Goal: Use online tool/utility: Utilize a website feature to perform a specific function

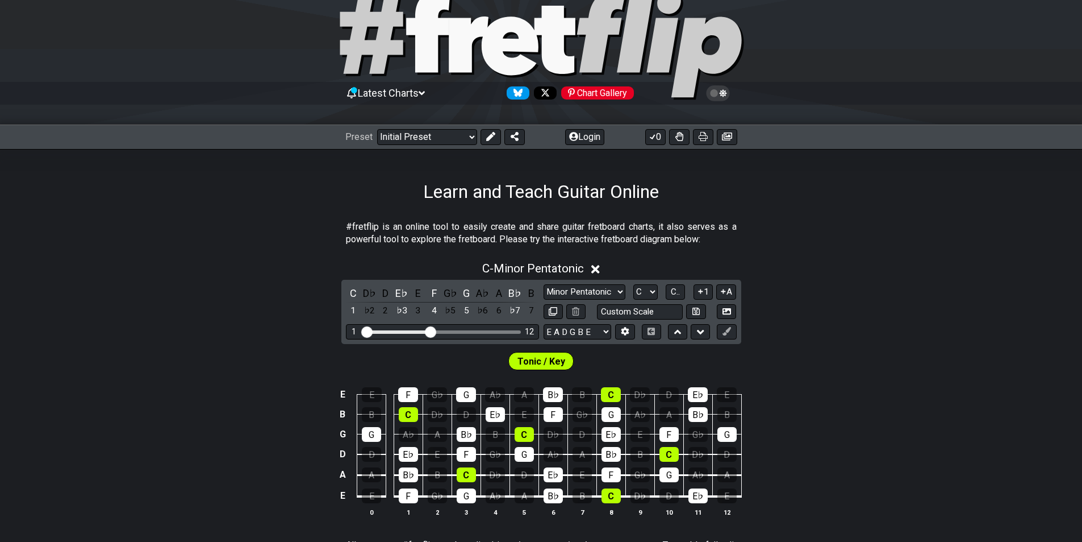
scroll to position [57, 0]
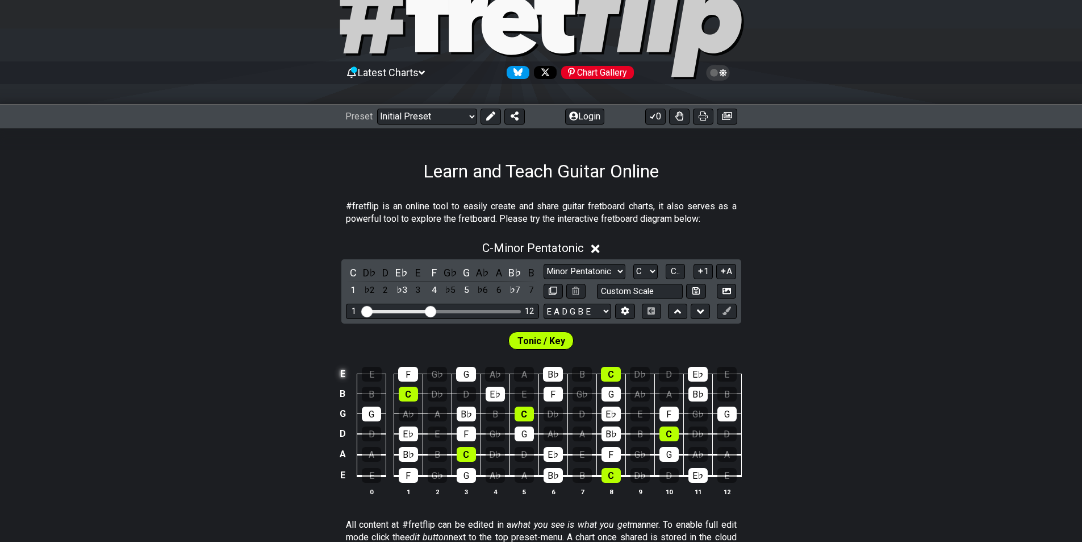
click at [349, 365] on td "E" at bounding box center [343, 374] width 14 height 20
click at [343, 373] on td "x" at bounding box center [343, 374] width 14 height 20
click at [343, 373] on td "o" at bounding box center [343, 374] width 14 height 20
drag, startPoint x: 343, startPoint y: 380, endPoint x: 345, endPoint y: 374, distance: 5.9
click at [340, 373] on td at bounding box center [343, 374] width 14 height 20
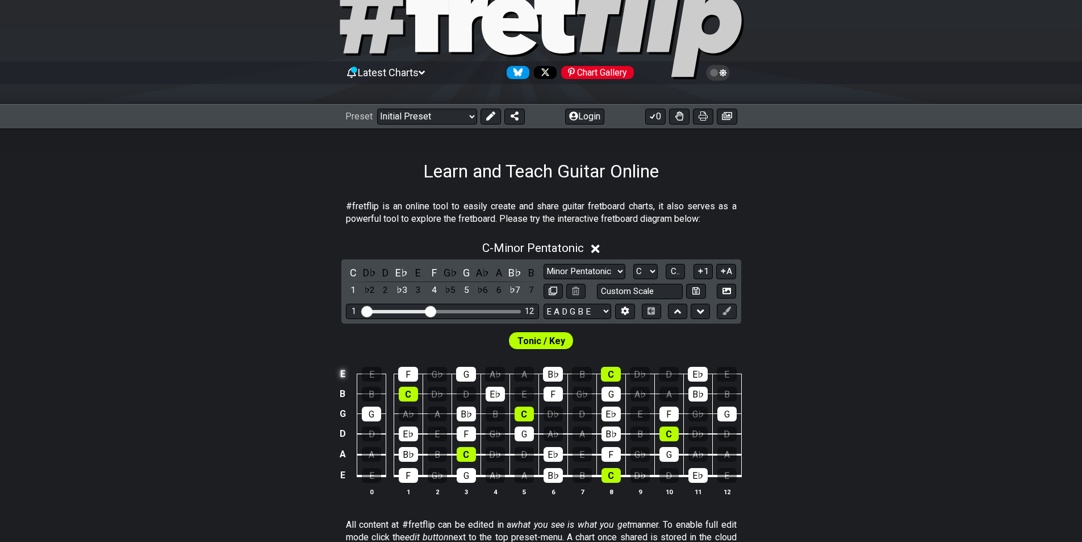
click at [347, 374] on td "E" at bounding box center [343, 374] width 14 height 20
click at [347, 374] on td "x" at bounding box center [343, 374] width 14 height 20
click at [347, 374] on td at bounding box center [343, 374] width 14 height 20
click at [584, 310] on select "E A D G B E E A D G B E E A D G B E B E A D F♯ B A D G C E A D A D G B E E♭ A♭ …" at bounding box center [578, 310] width 68 height 15
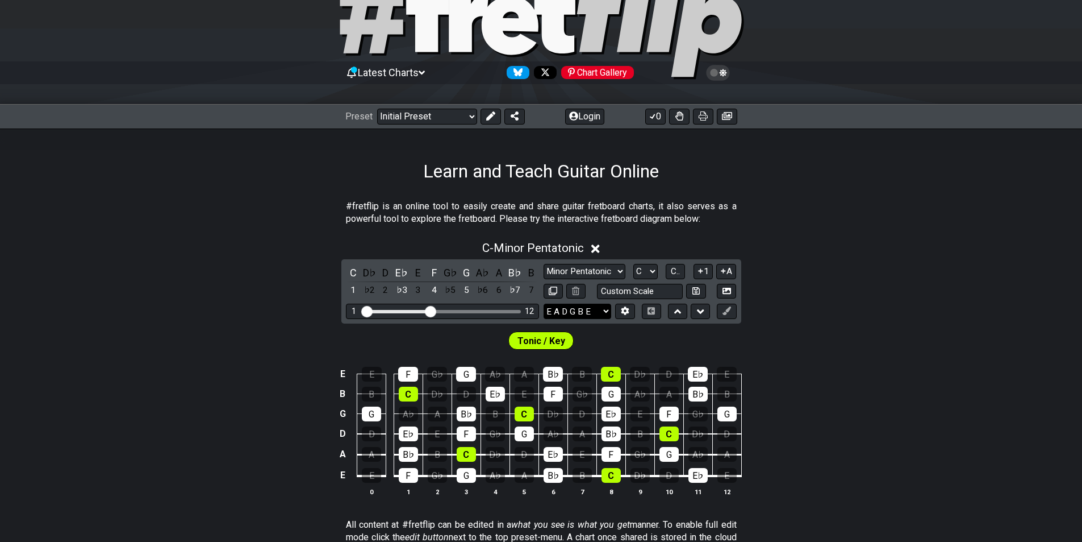
select select "D G D G B D"
click at [544, 303] on select "E A D G B E E A D G B E E A D G B E B E A D F♯ B A D G C E A D A D G B E E♭ A♭ …" at bounding box center [578, 310] width 68 height 15
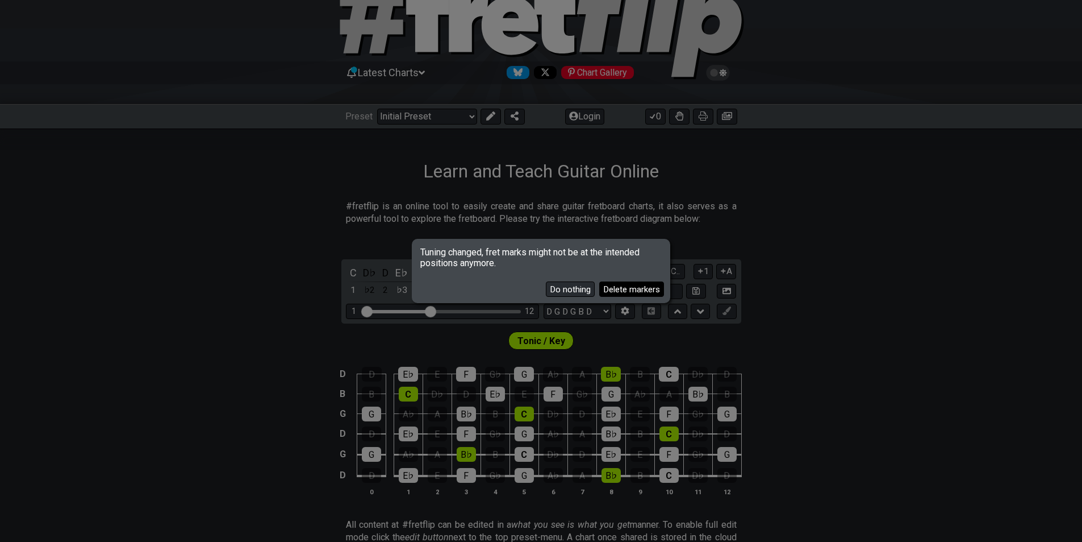
click at [624, 288] on button "Delete markers" at bounding box center [631, 288] width 65 height 15
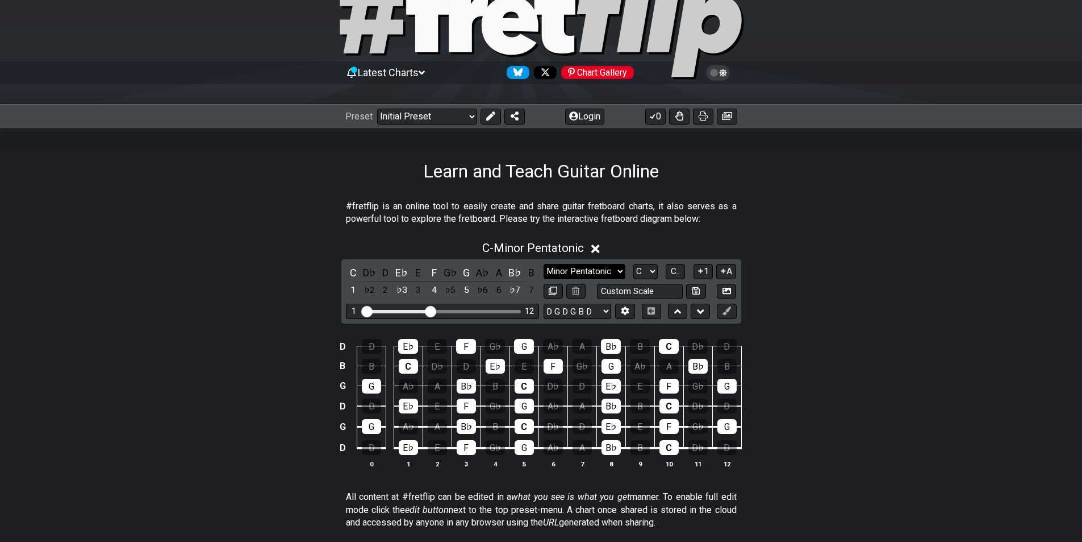
click at [587, 272] on select "Minor Pentatonic Click to edit Minor Pentatonic Major Pentatonic Minor Blues Ma…" at bounding box center [585, 271] width 82 height 15
select select "Major"
click at [544, 264] on select "Minor Pentatonic Click to edit Minor Pentatonic Major Pentatonic Minor Blues Ma…" at bounding box center [585, 271] width 82 height 15
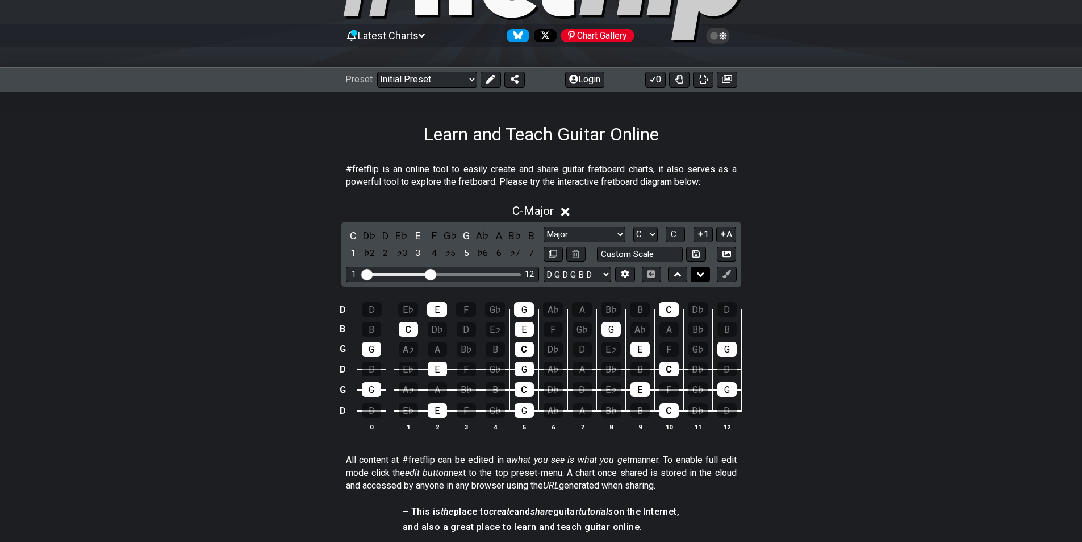
scroll to position [114, 0]
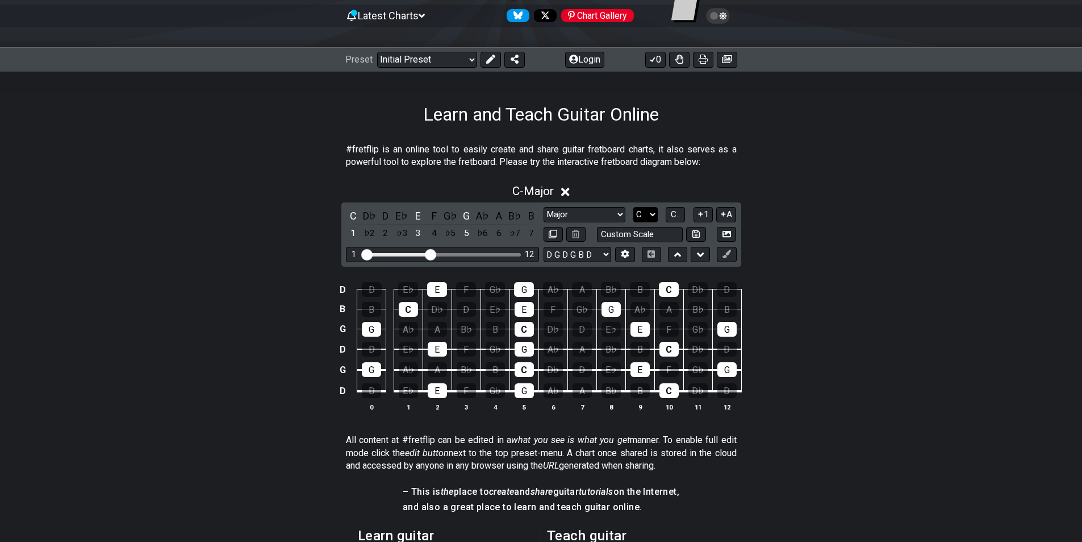
click at [648, 218] on select "A♭ A A♯ B♭ B C C♯ D♭ D D♯ E♭ E F F♯ G♭ G G♯" at bounding box center [646, 214] width 24 height 15
click at [634, 207] on select "A♭ A A♯ B♭ B C C♯ D♭ D D♯ E♭ E F F♯ G♭ G G♯" at bounding box center [646, 214] width 24 height 15
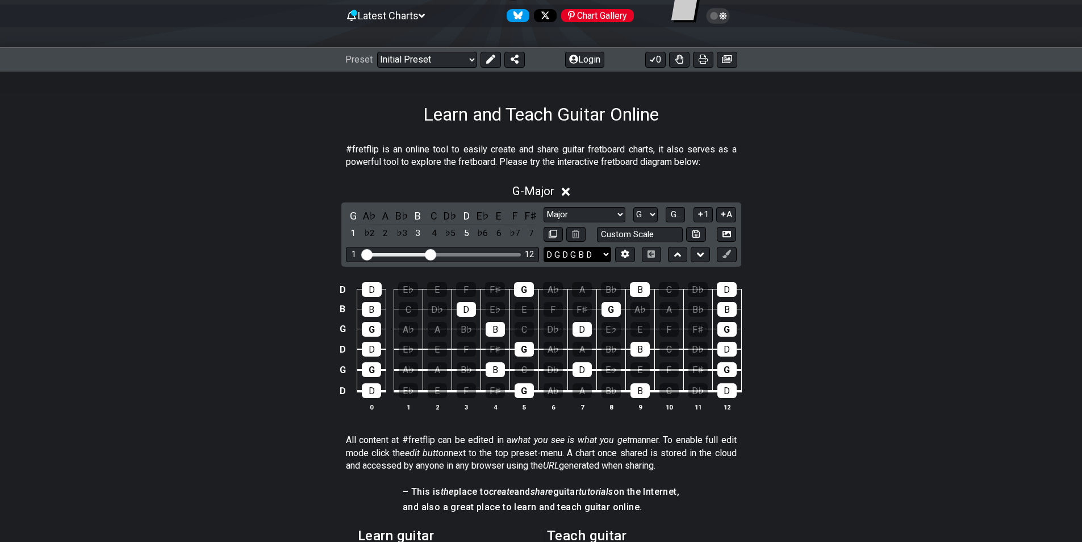
click at [597, 249] on select "E A D G B E E A D G B E E A D G B E B E A D F♯ B A D G C E A D A D G B E E♭ A♭ …" at bounding box center [578, 254] width 68 height 15
click at [829, 259] on div "G - Major G A♭ A B♭ B C D♭ D E♭ E F F♯ 1 ♭2 2 ♭3 3 4 ♭5 5 ♭6 6 ♭7 7 Minor Penta…" at bounding box center [541, 301] width 1082 height 249
click at [652, 220] on select "A♭ A A♯ B♭ B C C♯ D♭ D D♯ E♭ E F F♯ G♭ G G♯" at bounding box center [646, 214] width 24 height 15
click at [634, 207] on select "A♭ A A♯ B♭ B C C♯ D♭ D D♯ E♭ E F F♯ G♭ G G♯" at bounding box center [646, 214] width 24 height 15
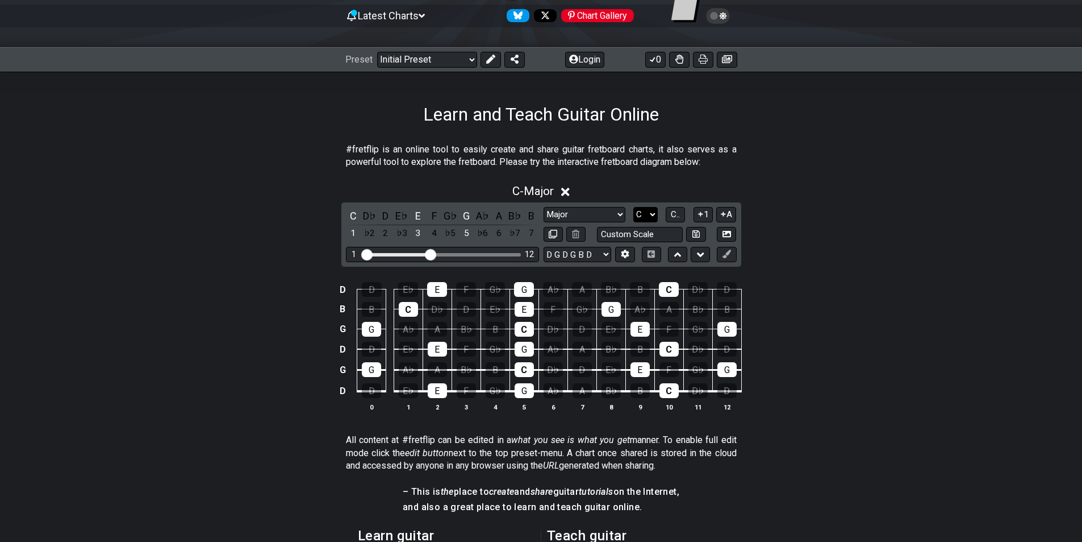
click at [656, 216] on select "A♭ A A♯ B♭ B C C♯ D♭ D D♯ E♭ E F F♯ G♭ G G♯" at bounding box center [646, 214] width 24 height 15
click at [634, 207] on select "A♭ A A♯ B♭ B C C♯ D♭ D D♯ E♭ E F F♯ G♭ G G♯" at bounding box center [646, 214] width 24 height 15
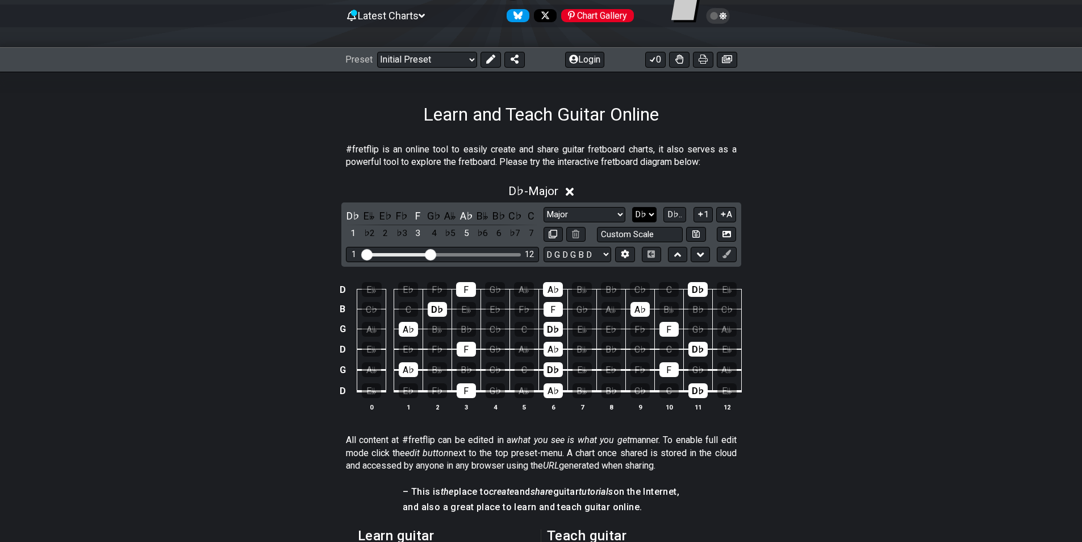
click at [647, 215] on select "A♭ A A♯ B♭ B C C♯ D♭ D D♯ E♭ E F F♯ G♭ G G♯" at bounding box center [644, 214] width 24 height 15
click at [632, 207] on select "A♭ A A♯ B♭ B C C♯ D♭ D D♯ E♭ E F F♯ G♭ G G♯" at bounding box center [644, 214] width 24 height 15
click at [644, 211] on select "A♭ A A♯ B♭ B C C♯ D♭ D D♯ E♭ E F F♯ G♭ G G♯" at bounding box center [644, 214] width 24 height 15
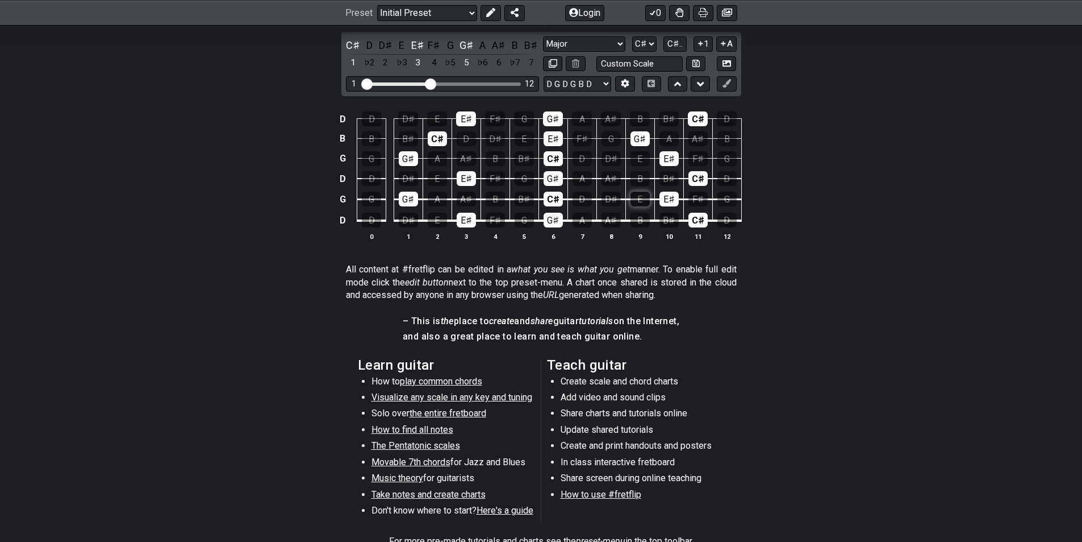
scroll to position [57, 0]
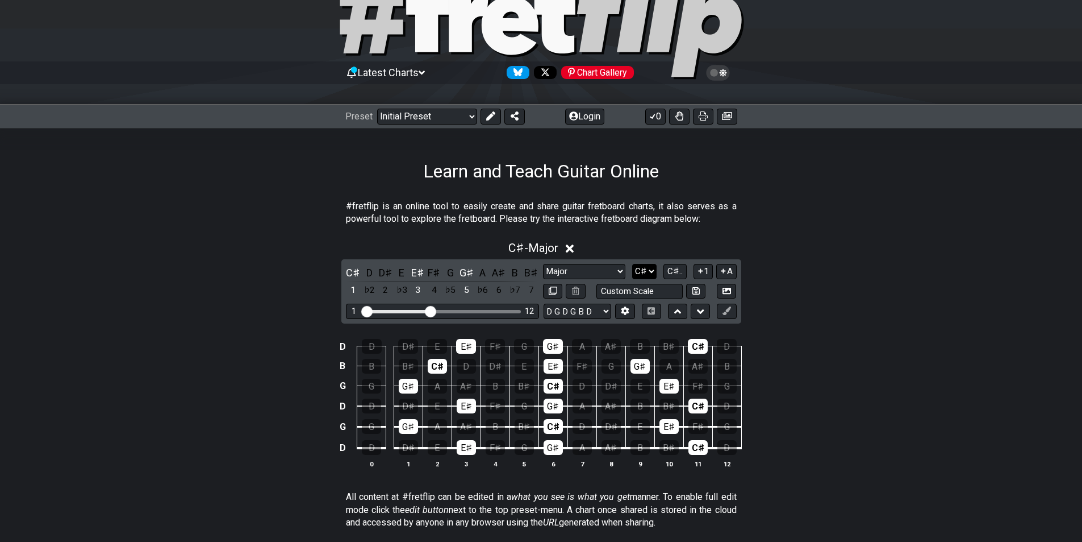
click at [652, 274] on select "A♭ A A♯ B♭ B C C♯ D♭ D D♯ E♭ E F F♯ G♭ G G♯" at bounding box center [644, 271] width 24 height 15
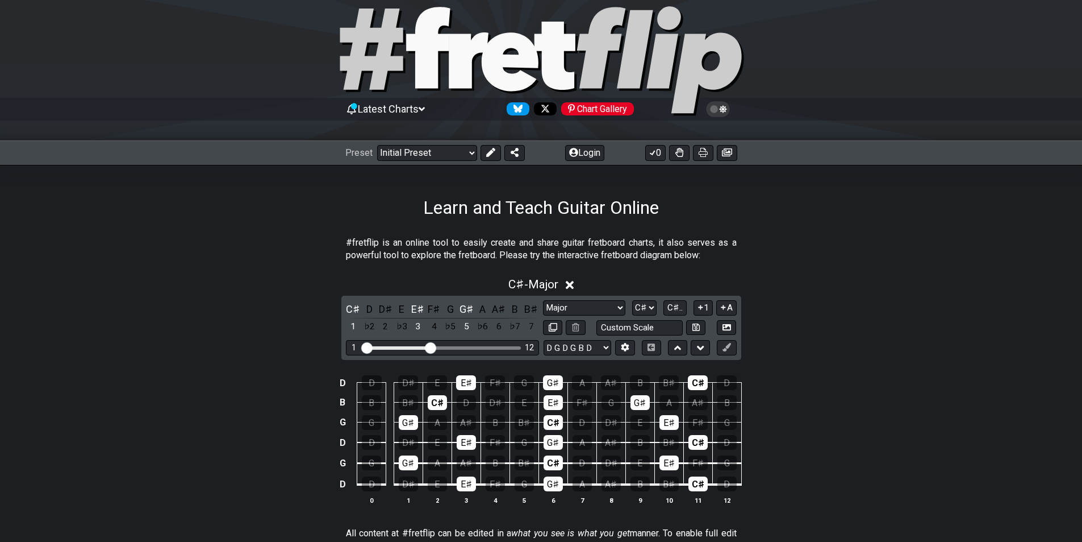
scroll to position [0, 0]
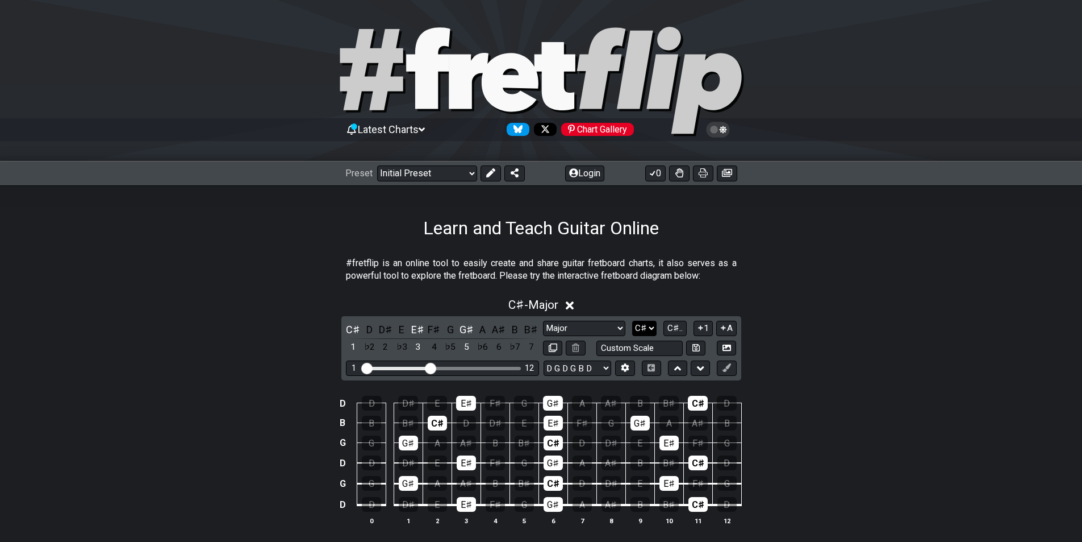
click at [647, 324] on select "A♭ A A♯ B♭ B C C♯ D♭ D D♯ E♭ E F F♯ G♭ G G♯" at bounding box center [644, 327] width 24 height 15
click at [634, 320] on select "A♭ A A♯ B♭ B C C♯ D♭ D D♯ E♭ E F F♯ G♭ G G♯" at bounding box center [644, 327] width 24 height 15
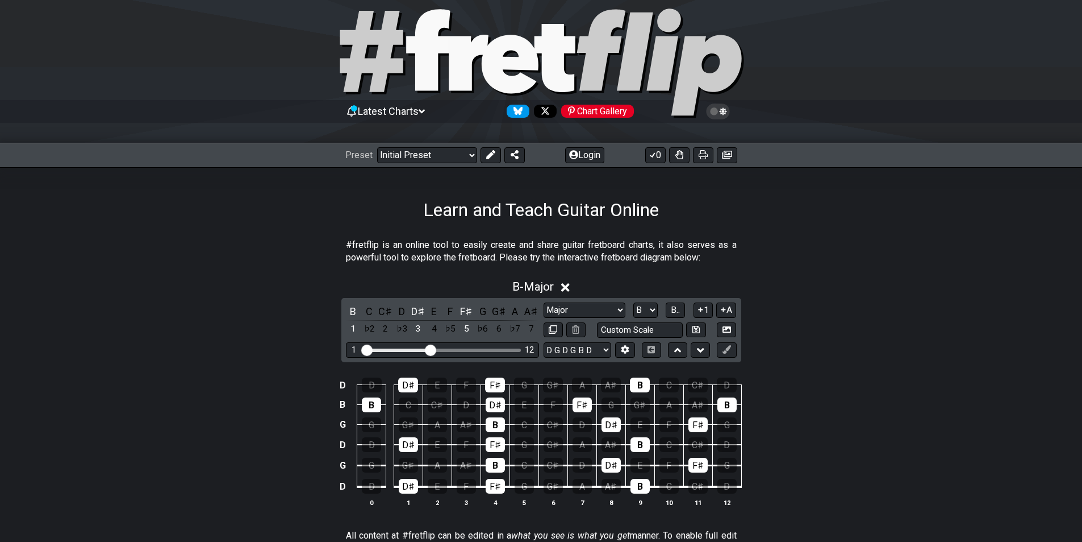
scroll to position [170, 0]
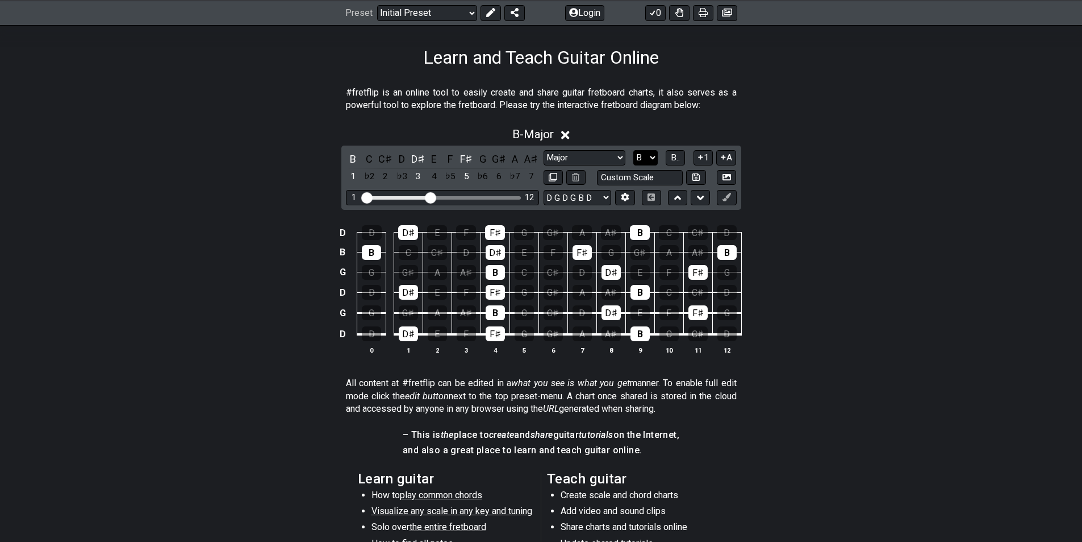
click at [652, 157] on select "A♭ A A♯ B♭ B C C♯ D♭ D D♯ E♭ E F F♯ G♭ G G♯" at bounding box center [646, 157] width 24 height 15
click at [634, 150] on select "A♭ A A♯ B♭ B C C♯ D♭ D D♯ E♭ E F F♯ G♭ G G♯" at bounding box center [646, 157] width 24 height 15
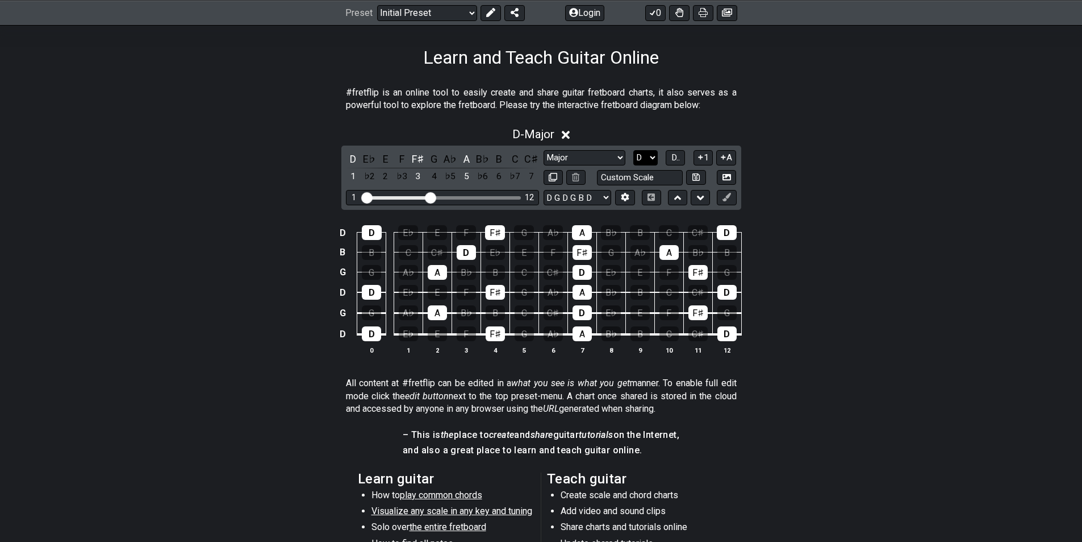
click at [647, 157] on select "A♭ A A♯ B♭ B C C♯ D♭ D D♯ E♭ E F F♯ G♭ G G♯" at bounding box center [646, 157] width 24 height 15
click at [634, 150] on select "A♭ A A♯ B♭ B C C♯ D♭ D D♯ E♭ E F F♯ G♭ G G♯" at bounding box center [646, 157] width 24 height 15
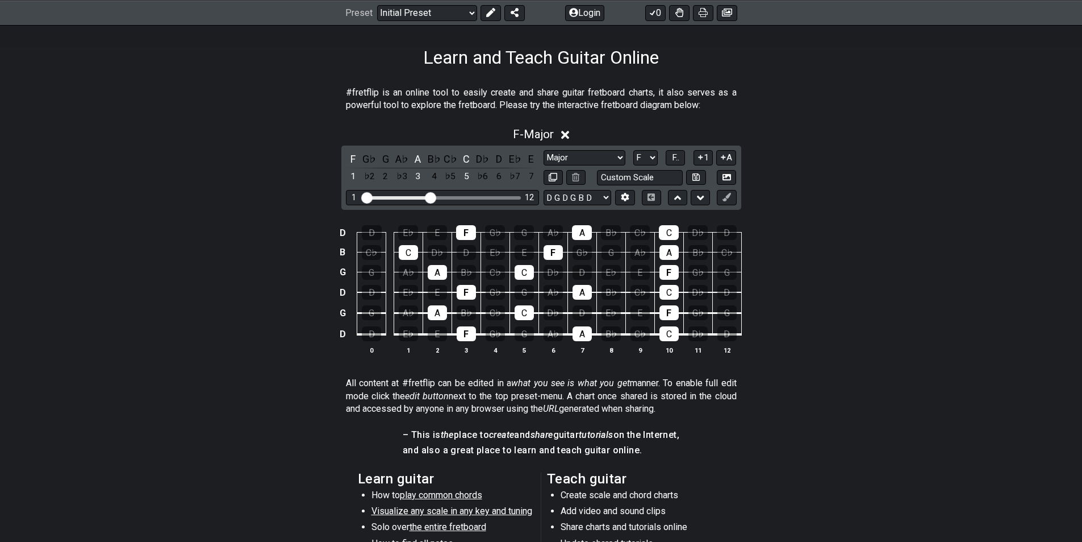
click at [977, 394] on section "All content at #fretflip can be edited in a what you see is what you get manner…" at bounding box center [541, 398] width 1082 height 52
click at [910, 259] on div "D D E♭ E F G♭ G A♭ A B♭ C♭ C D♭ D B C♭ C D♭ D E♭ E F G♭ G A♭ A B♭ C♭ G G A♭ A B…" at bounding box center [541, 290] width 1082 height 160
click at [645, 159] on select "A♭ A A♯ B♭ B C C♯ D♭ D D♯ E♭ E F F♯ G♭ G G♯" at bounding box center [646, 157] width 24 height 15
select select "G#"
click at [634, 150] on select "A♭ A A♯ B♭ B C C♯ D♭ D D♯ E♭ E F F♯ G♭ G G♯" at bounding box center [646, 157] width 24 height 15
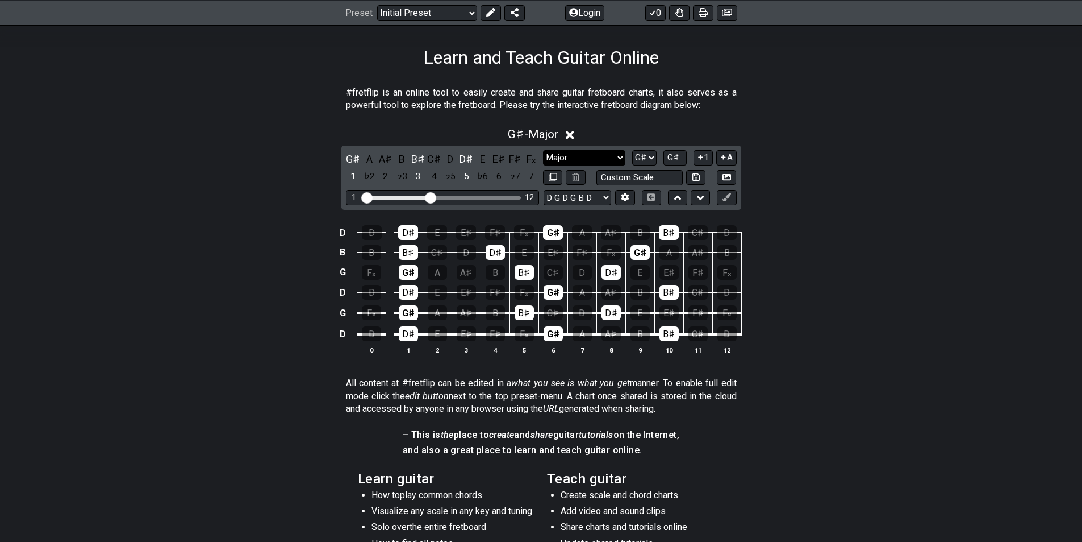
click at [603, 161] on select "Minor Pentatonic Click to edit Minor Pentatonic Major Pentatonic Minor Blues Ma…" at bounding box center [584, 157] width 82 height 15
select select "Minor"
click at [543, 150] on select "Minor Pentatonic Click to edit Minor Pentatonic Major Pentatonic Minor Blues Ma…" at bounding box center [584, 157] width 82 height 15
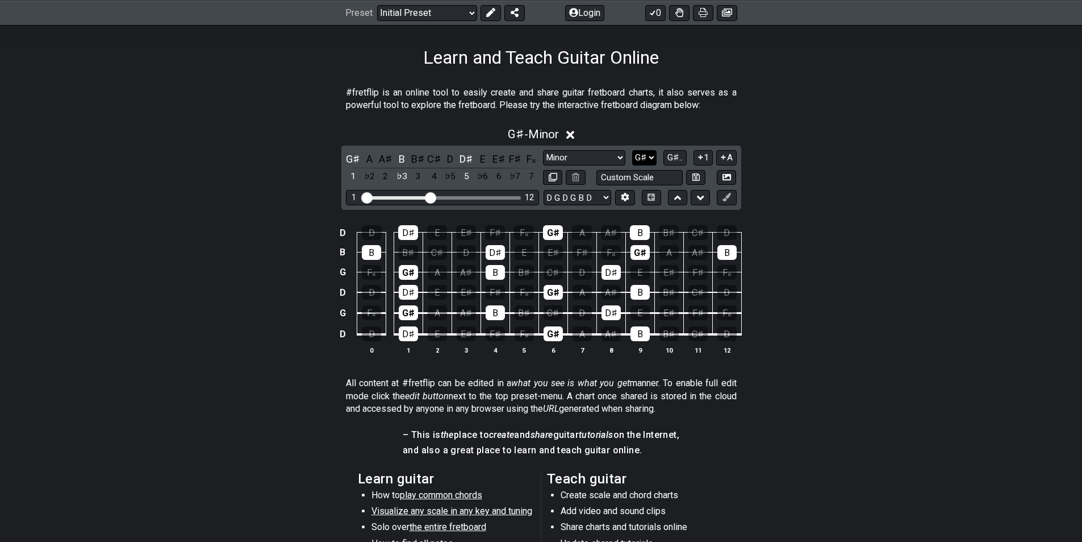
click at [640, 156] on select "A♭ A A♯ B♭ B C C♯ D♭ D D♯ E♭ E F F♯ G♭ G G♯" at bounding box center [644, 157] width 24 height 15
select select "G"
click at [634, 150] on select "A♭ A A♯ B♭ B C C♯ D♭ D D♯ E♭ E F F♯ G♭ G G♯" at bounding box center [644, 157] width 24 height 15
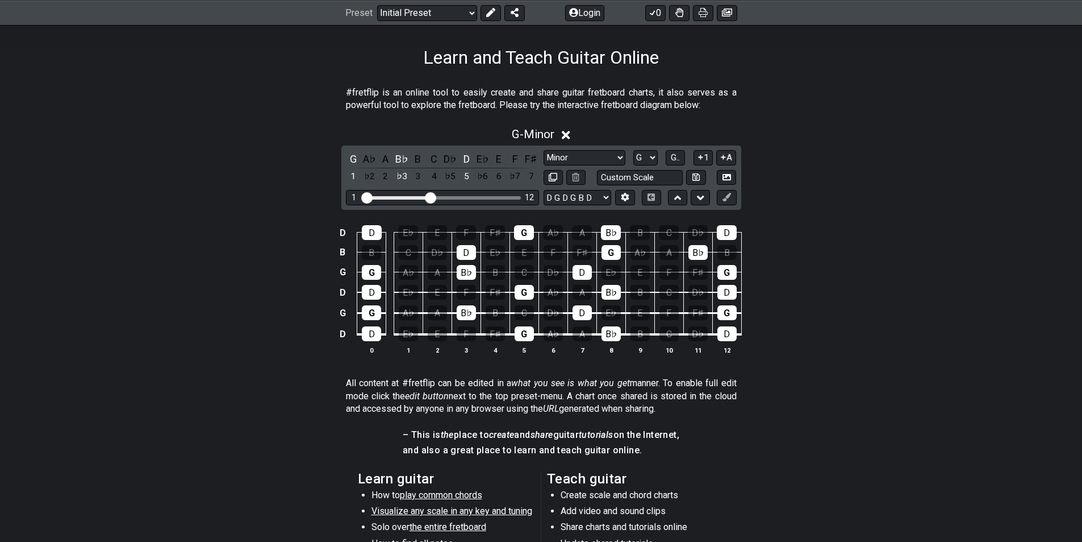
click at [156, 292] on div "D D E♭ E F F♯ G A♭ A B♭ B C D♭ D B B C D♭ D E♭ E F F♯ G A♭ A B♭ B G G A♭ A B♭ B…" at bounding box center [541, 290] width 1082 height 160
click at [613, 156] on select "Minor Pentatonic Click to edit Minor Pentatonic Major Pentatonic Minor Blues Ma…" at bounding box center [585, 157] width 82 height 15
drag, startPoint x: 920, startPoint y: 219, endPoint x: 899, endPoint y: 226, distance: 22.6
click at [914, 222] on div "D D E♭ E F F♯ G A♭ A B♭ B C D♭ D B B C D♭ D E♭ E F F♯ G A♭ A B♭ B G G A♭ A B♭ B…" at bounding box center [541, 290] width 1082 height 160
click at [594, 154] on select "Minor Pentatonic Click to edit Minor Pentatonic Major Pentatonic Minor Blues Ma…" at bounding box center [585, 157] width 82 height 15
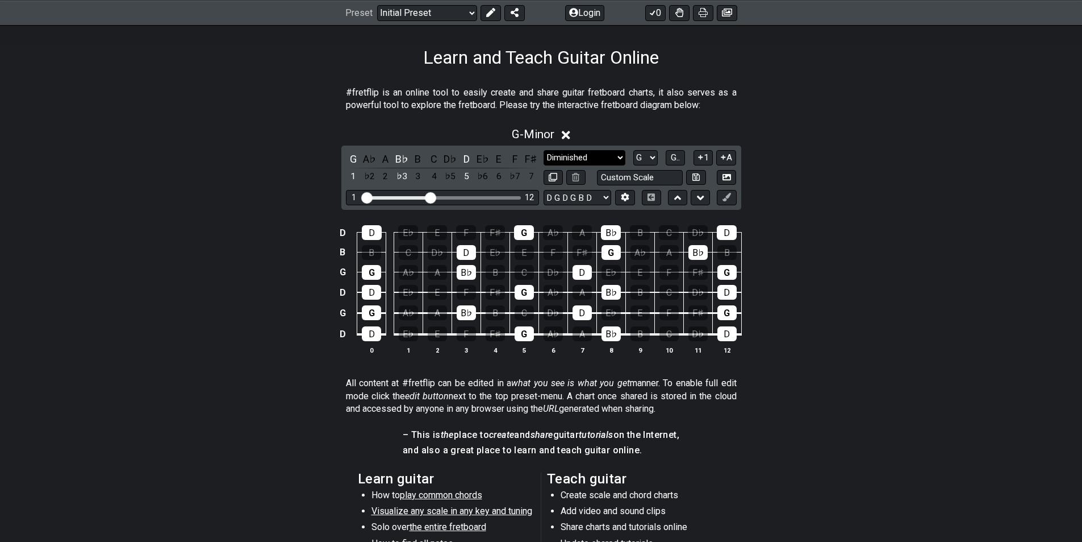
click at [544, 150] on select "Minor Pentatonic Click to edit Minor Pentatonic Major Pentatonic Minor Blues Ma…" at bounding box center [585, 157] width 82 height 15
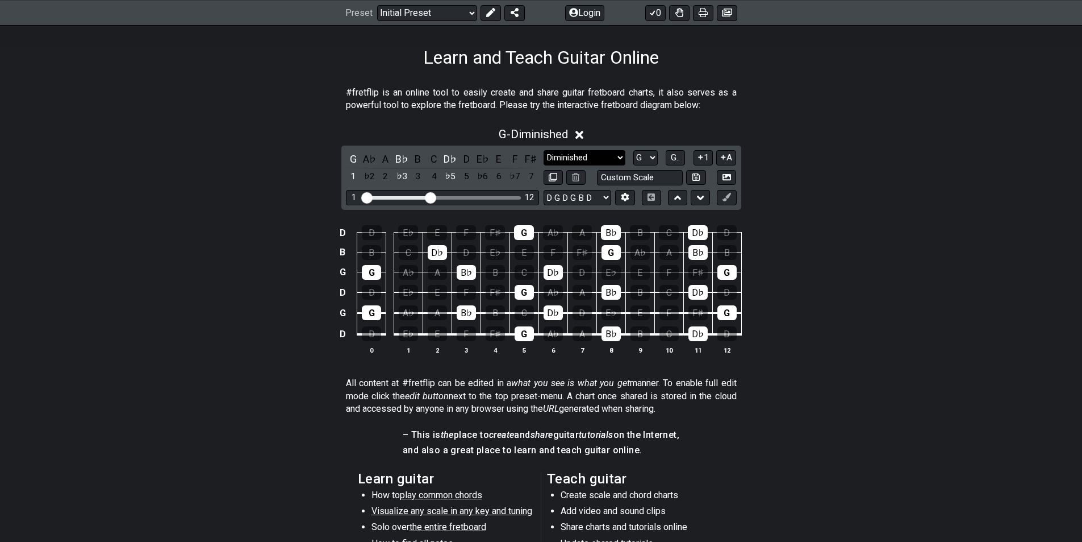
click at [570, 165] on select "Minor Pentatonic Click to edit Minor Pentatonic Major Pentatonic Minor Blues Ma…" at bounding box center [585, 157] width 82 height 15
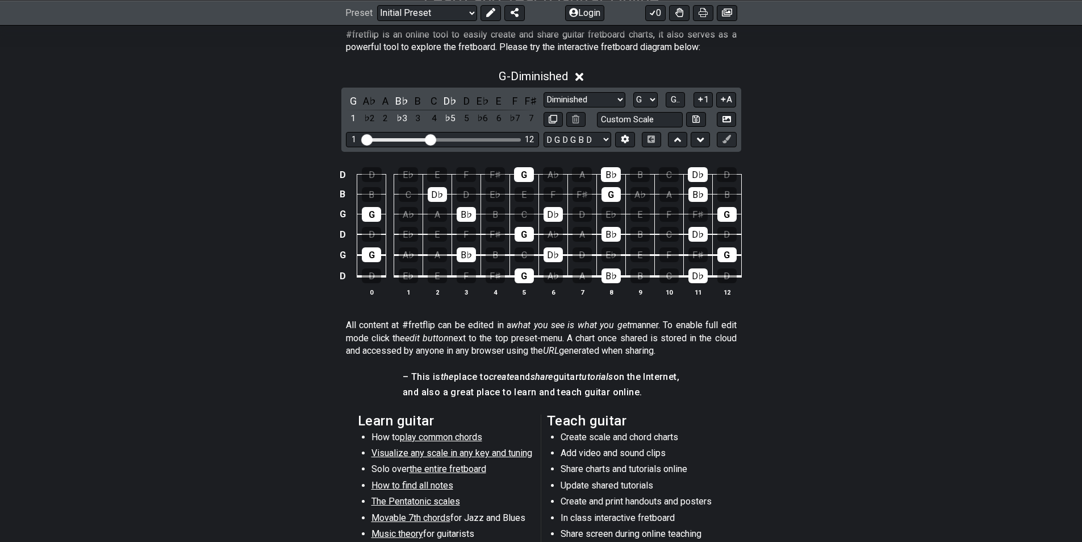
scroll to position [284, 0]
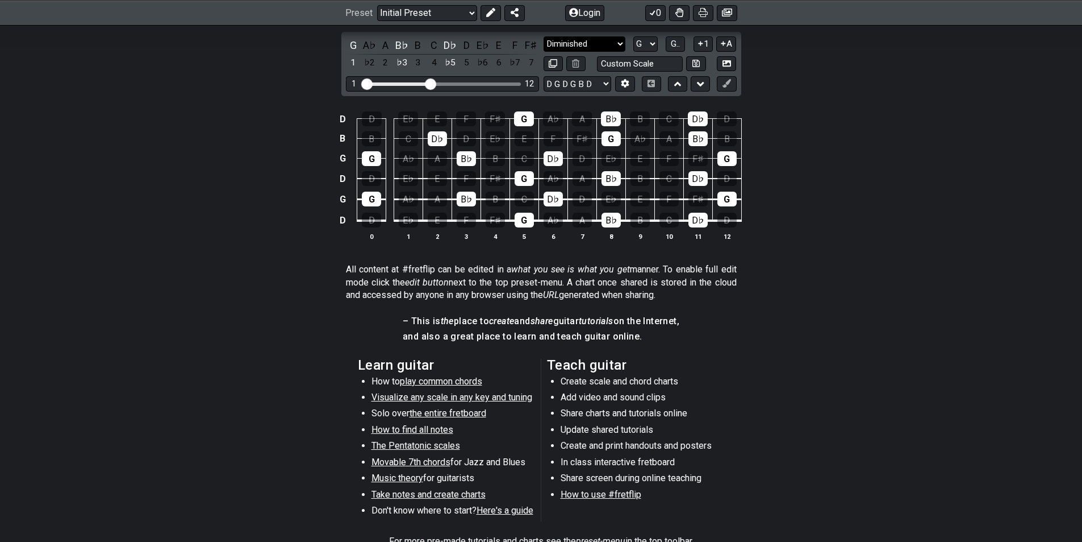
click at [570, 39] on select "Minor Pentatonic Click to edit Minor Pentatonic Major Pentatonic Minor Blues Ma…" at bounding box center [585, 43] width 82 height 15
click at [544, 36] on select "Minor Pentatonic Click to edit Minor Pentatonic Major Pentatonic Minor Blues Ma…" at bounding box center [585, 43] width 82 height 15
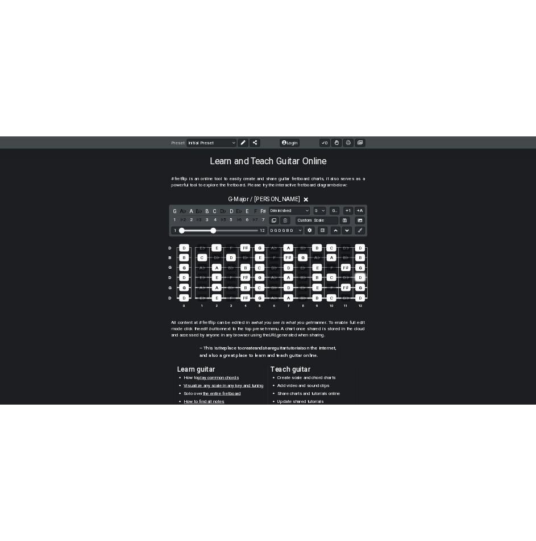
scroll to position [57, 0]
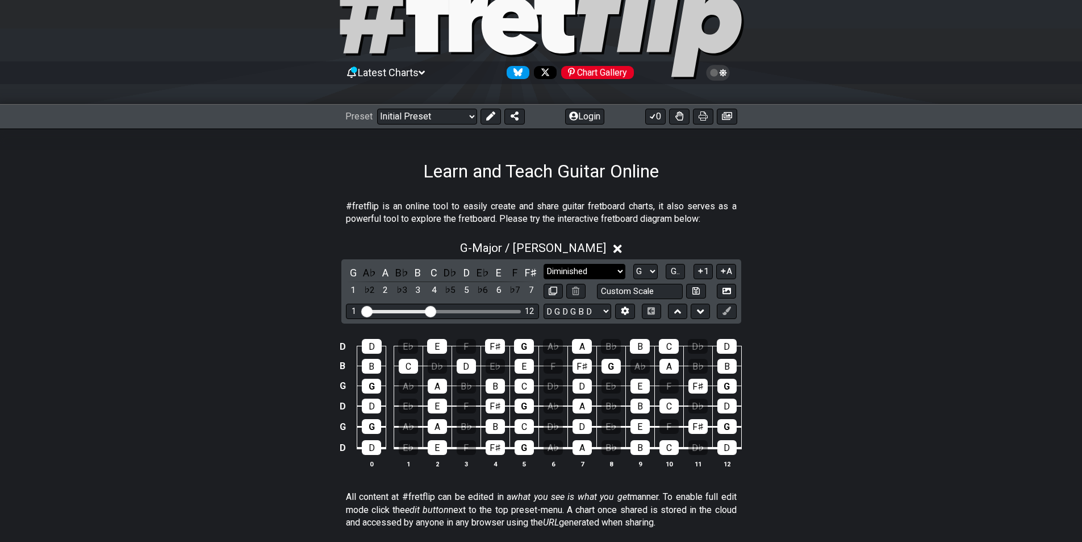
click at [596, 274] on select "Minor Pentatonic Click to edit Minor Pentatonic Major Pentatonic Minor Blues Ma…" at bounding box center [585, 271] width 82 height 15
click at [544, 264] on select "Minor Pentatonic Click to edit Minor Pentatonic Major Pentatonic Minor Blues Ma…" at bounding box center [585, 271] width 82 height 15
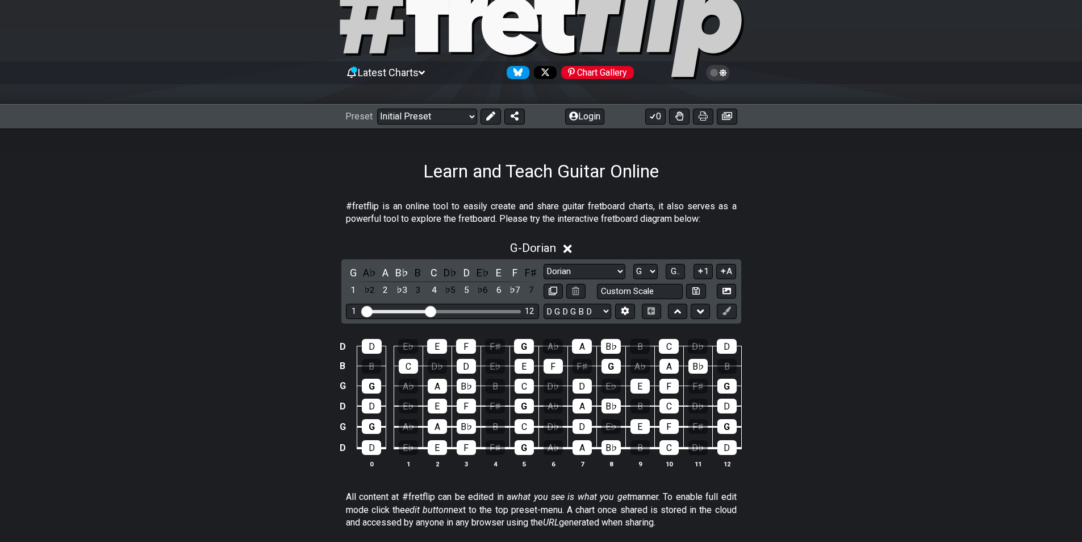
click at [612, 263] on div "G A♭ A B♭ B C D♭ D E♭ E F F♯ 1 ♭2 2 ♭3 3 4 ♭5 5 ♭6 6 ♭7 7 Minor Pentatonic Clic…" at bounding box center [541, 291] width 400 height 64
click at [616, 268] on select "Minor Pentatonic Click to edit Minor Pentatonic Major Pentatonic Minor Blues Ma…" at bounding box center [585, 271] width 82 height 15
click at [544, 264] on select "Minor Pentatonic Click to edit Minor Pentatonic Major Pentatonic Minor Blues Ma…" at bounding box center [585, 271] width 82 height 15
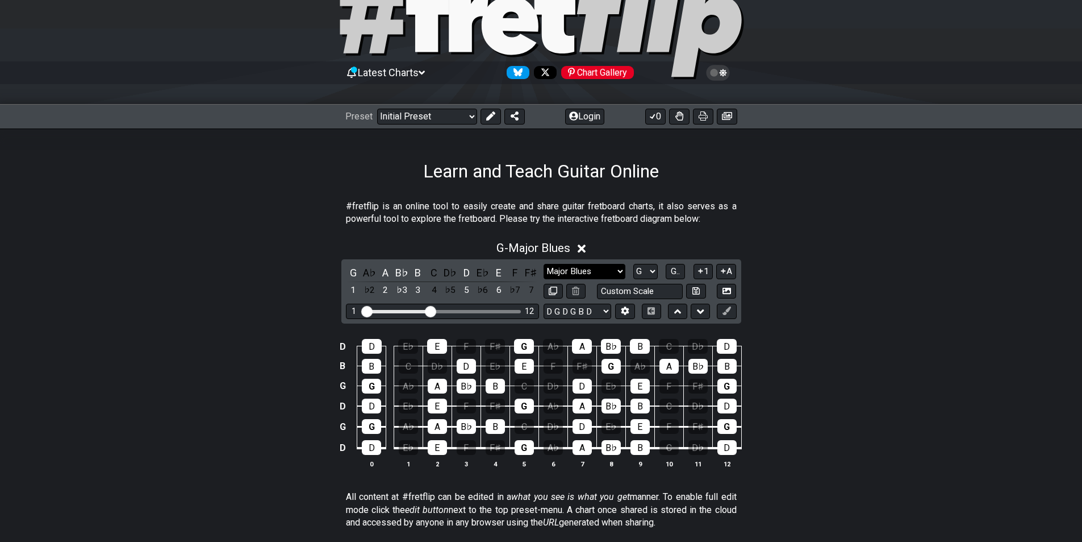
click at [617, 266] on select "Minor Pentatonic Click to edit Minor Pentatonic Major Pentatonic Minor Blues Ma…" at bounding box center [585, 271] width 82 height 15
select select "Minor Blues"
click at [544, 264] on select "Minor Pentatonic Click to edit Minor Pentatonic Major Pentatonic Minor Blues Ma…" at bounding box center [585, 271] width 82 height 15
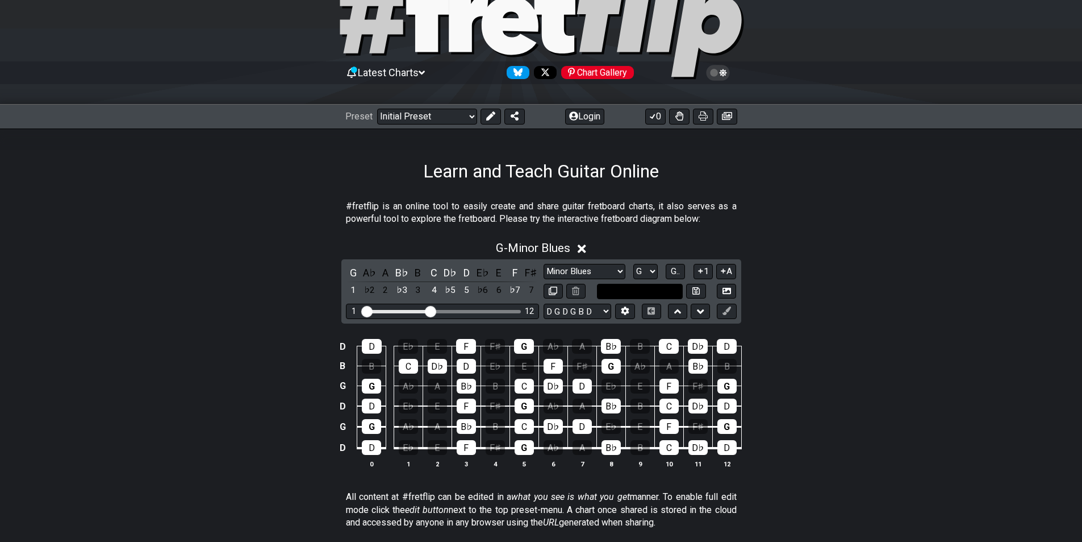
click at [644, 290] on input "text" at bounding box center [640, 291] width 86 height 15
type input "Custom Scale"
click at [636, 234] on div "#fretflip is an online tool to easily create and share guitar fretboard charts,…" at bounding box center [541, 214] width 391 height 39
click at [620, 270] on select "Minor Pentatonic Click to edit Minor Pentatonic Major Pentatonic Minor Blues Ma…" at bounding box center [585, 271] width 82 height 15
click at [544, 264] on select "Minor Pentatonic Click to edit Minor Pentatonic Major Pentatonic Minor Blues Ma…" at bounding box center [585, 271] width 82 height 15
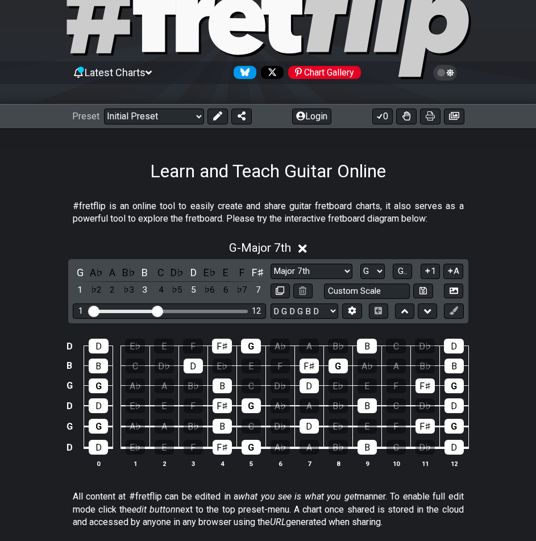
click at [81, 197] on div "#fretflip is an online tool to easily create and share guitar fretboard charts,…" at bounding box center [268, 214] width 391 height 39
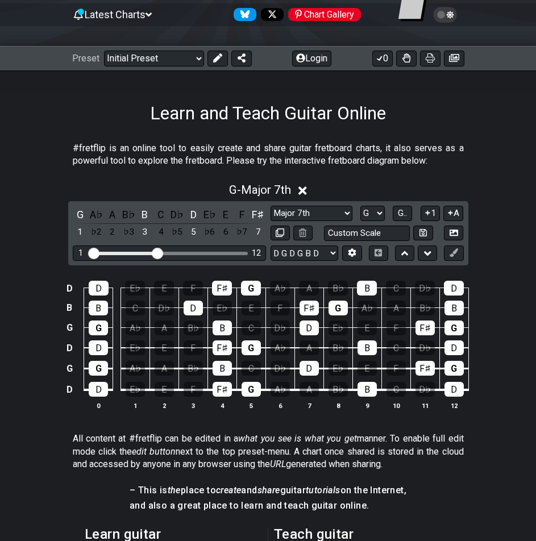
scroll to position [170, 0]
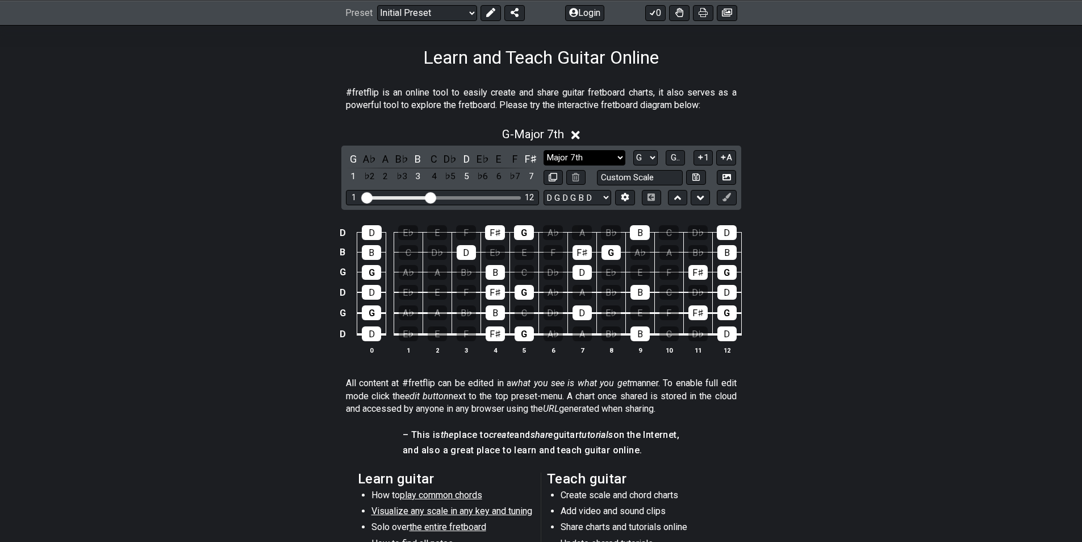
click at [614, 161] on select "Minor Pentatonic Click to edit Minor Pentatonic Major Pentatonic Minor Blues Ma…" at bounding box center [585, 157] width 82 height 15
click at [544, 150] on select "Minor Pentatonic Click to edit Minor Pentatonic Major Pentatonic Minor Blues Ma…" at bounding box center [585, 157] width 82 height 15
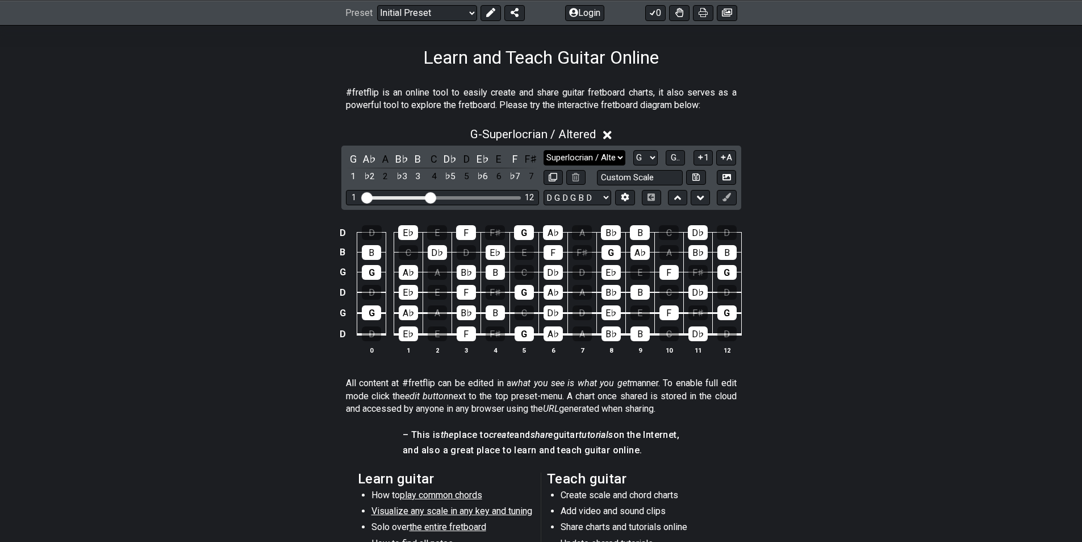
click at [575, 153] on select "Minor Pentatonic Click to edit Minor Pentatonic Major Pentatonic Minor Blues Ma…" at bounding box center [585, 157] width 82 height 15
select select "Locrian"
click at [544, 150] on select "Minor Pentatonic Click to edit Minor Pentatonic Major Pentatonic Minor Blues Ma…" at bounding box center [585, 157] width 82 height 15
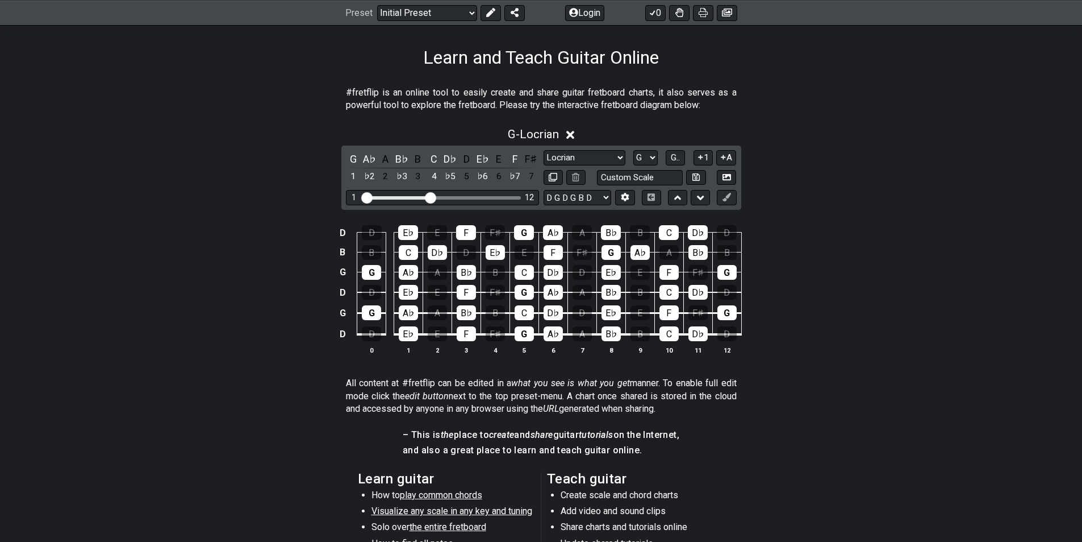
click at [578, 166] on div "Minor Pentatonic Click to edit Minor Pentatonic Major Pentatonic Minor Blues Ma…" at bounding box center [640, 167] width 193 height 35
drag, startPoint x: 586, startPoint y: 159, endPoint x: 577, endPoint y: 164, distance: 9.9
click at [579, 163] on select "Minor Pentatonic Click to edit Minor Pentatonic Major Pentatonic Minor Blues Ma…" at bounding box center [585, 157] width 82 height 15
click at [856, 203] on div "G - Locrian G A♭ A B♭ B C D♭ D E♭ E F F♯ 1 ♭2 2 ♭3 3 4 ♭5 5 ♭6 6 ♭7 7 Minor Pen…" at bounding box center [541, 244] width 1082 height 249
click at [569, 156] on select "Minor Pentatonic Click to edit Minor Pentatonic Major Pentatonic Minor Blues Ma…" at bounding box center [585, 157] width 82 height 15
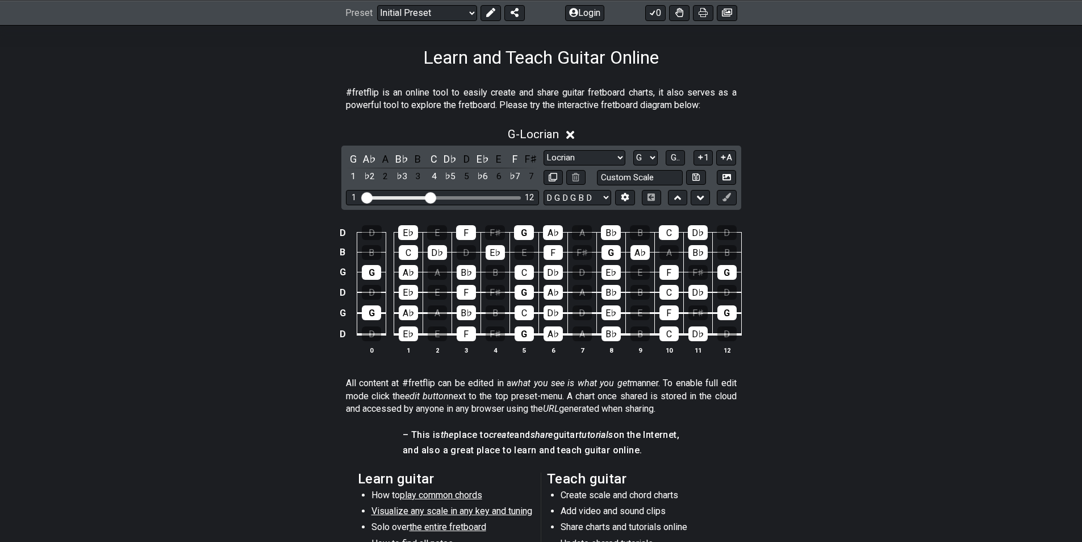
click at [223, 355] on div "D D E♭ E F F♯ G A♭ A B♭ B C D♭ D B B C D♭ D E♭ E F F♯ G A♭ A B♭ B G G A♭ A B♭ B…" at bounding box center [541, 290] width 1082 height 160
drag, startPoint x: 778, startPoint y: 381, endPoint x: 660, endPoint y: 494, distance: 162.8
click at [778, 381] on section "All content at #fretflip can be edited in a what you see is what you get manner…" at bounding box center [541, 398] width 1082 height 52
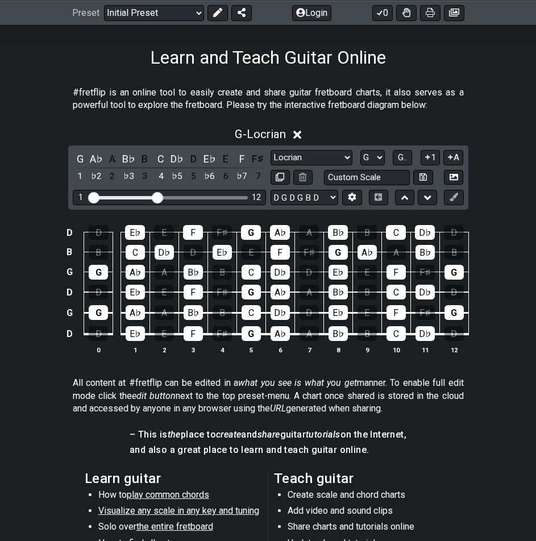
click at [530, 105] on section "#fretflip is an online tool to easily create and share guitar fretboard charts,…" at bounding box center [268, 101] width 536 height 39
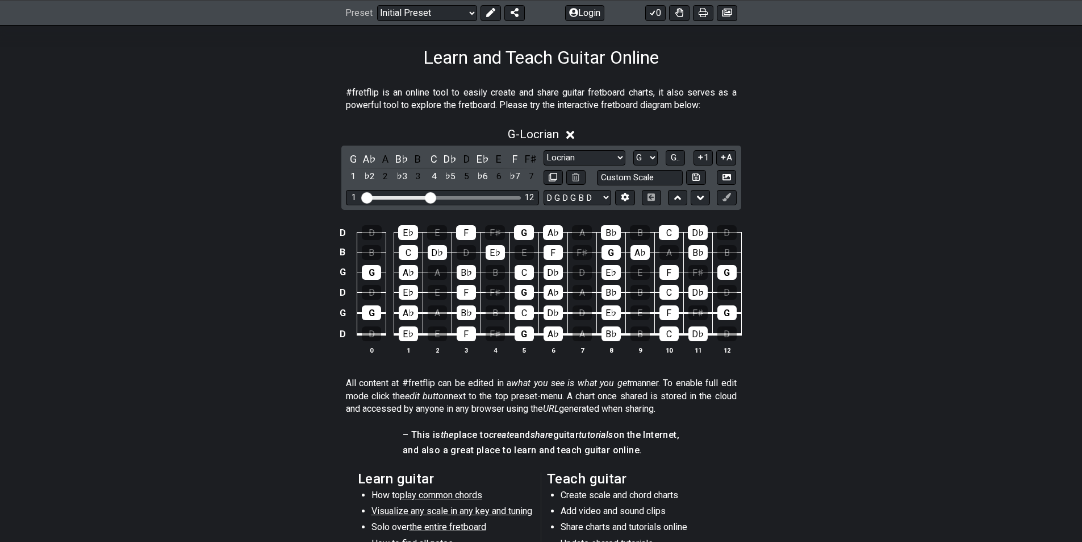
click at [759, 159] on div "G - Locrian G A♭ A B♭ B C D♭ D E♭ E F F♯ 1 ♭2 2 ♭3 3 4 ♭5 5 ♭6 6 ♭7 7 Minor Pen…" at bounding box center [541, 244] width 1082 height 249
click at [742, 131] on div "G - Locrian" at bounding box center [541, 130] width 1082 height 21
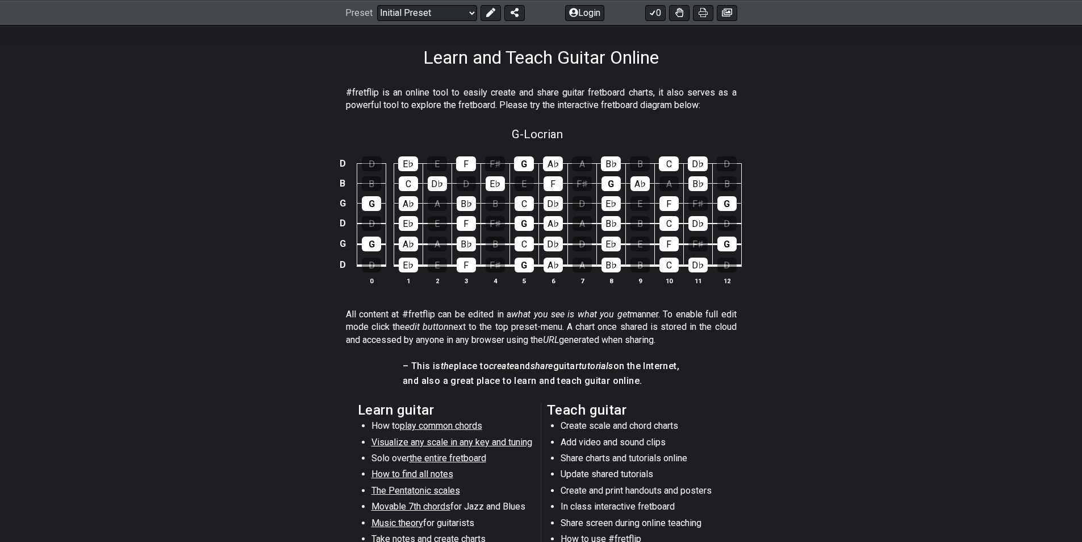
click at [774, 198] on div "D D E♭ E F F♯ G A♭ A B♭ B C D♭ D B B C D♭ D E♭ E F F♯ G A♭ A B♭ B G G A♭ A B♭ B…" at bounding box center [541, 221] width 1082 height 160
